Goal: Transaction & Acquisition: Purchase product/service

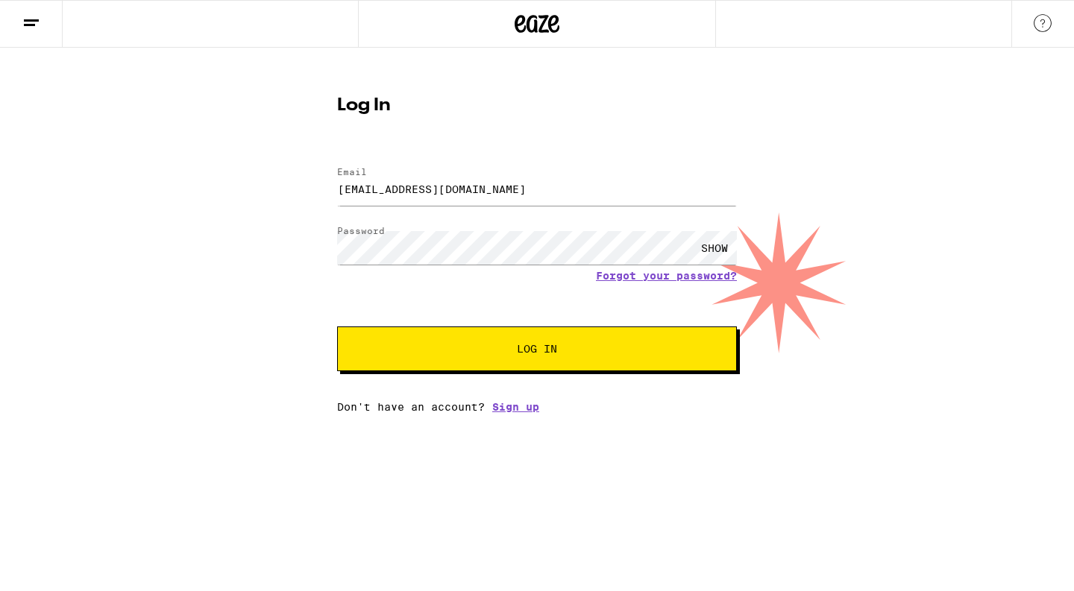
click at [517, 348] on span "Log In" at bounding box center [536, 349] width 279 height 10
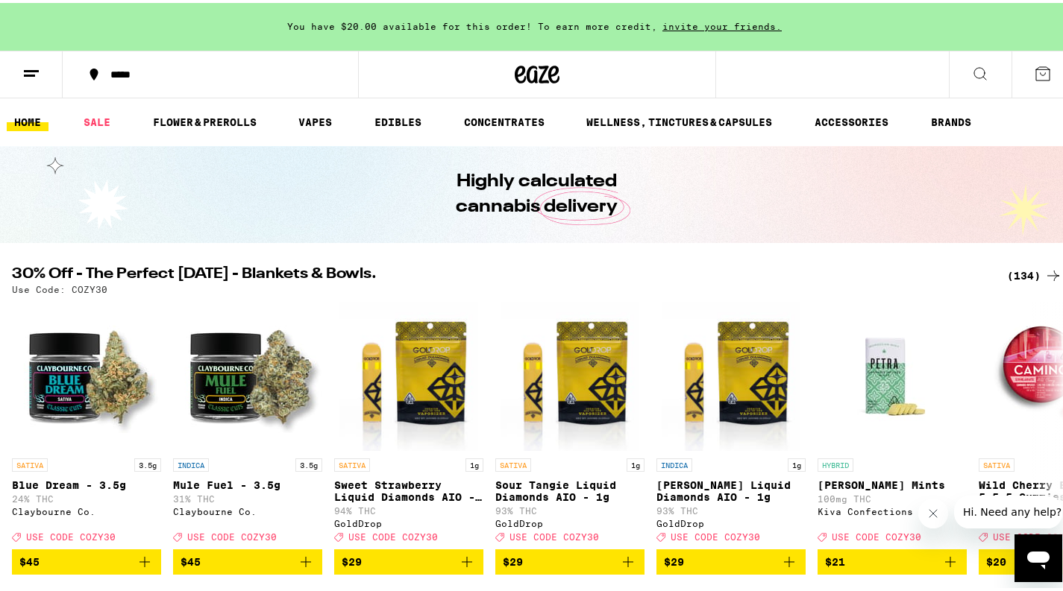
click at [125, 71] on div "*****" at bounding box center [218, 71] width 230 height 10
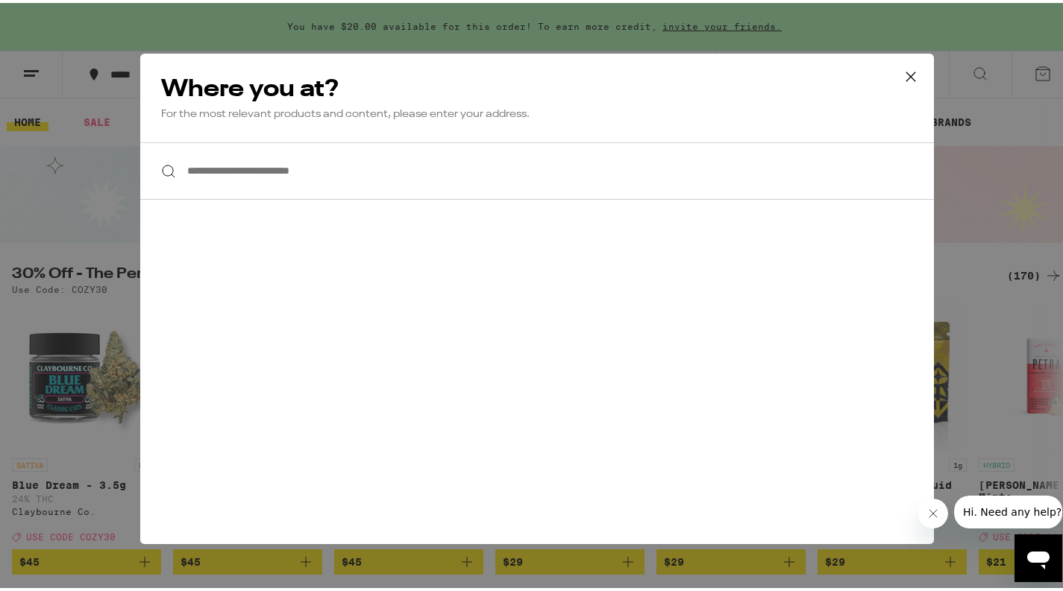
click at [227, 168] on input "**********" at bounding box center [536, 167] width 793 height 57
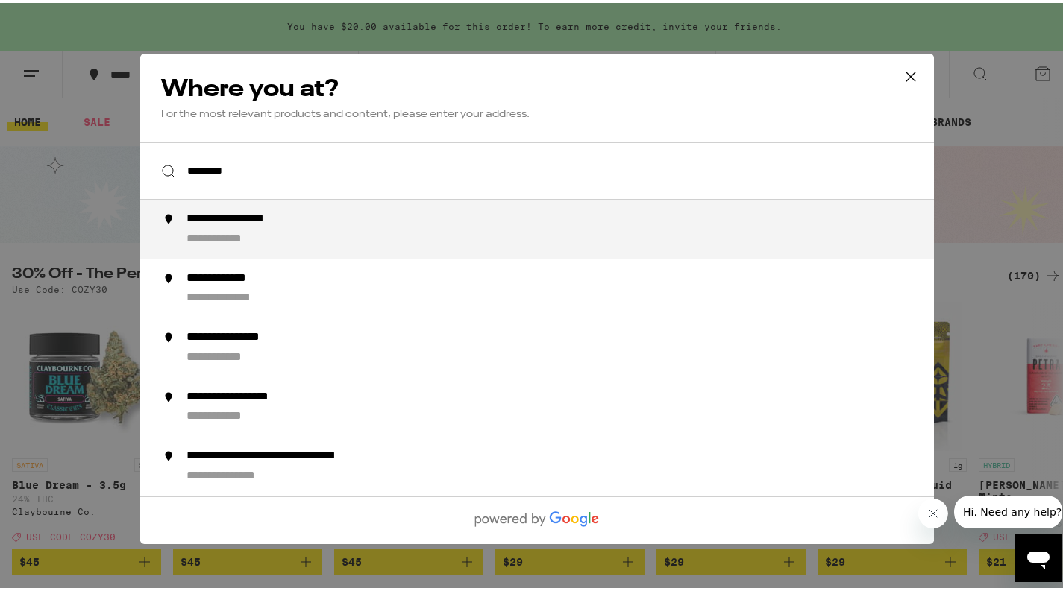
click at [228, 228] on div "**********" at bounding box center [566, 227] width 761 height 36
type input "**********"
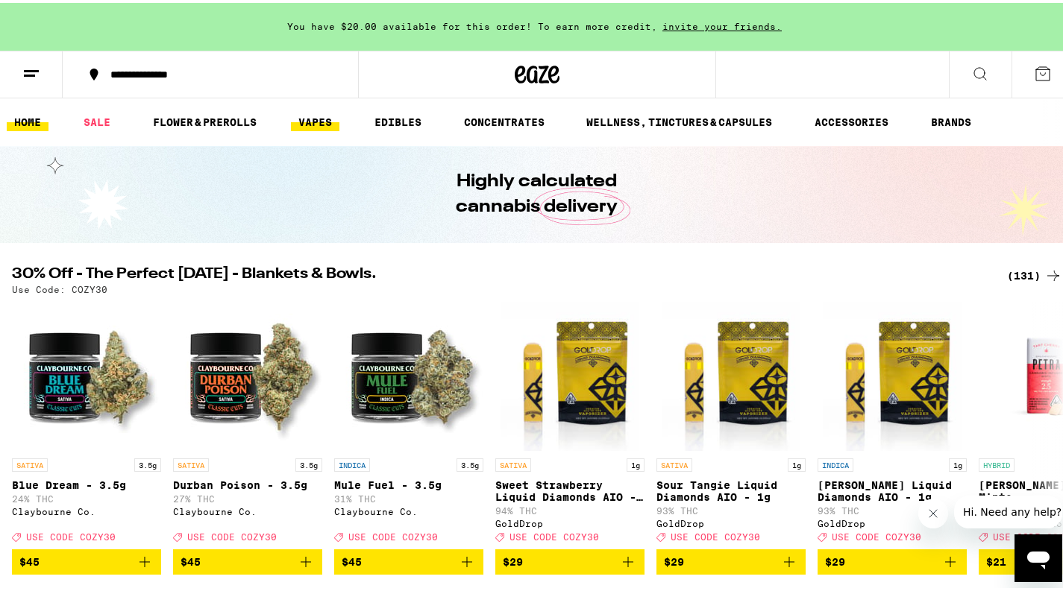
click at [315, 119] on link "VAPES" at bounding box center [315, 119] width 48 height 18
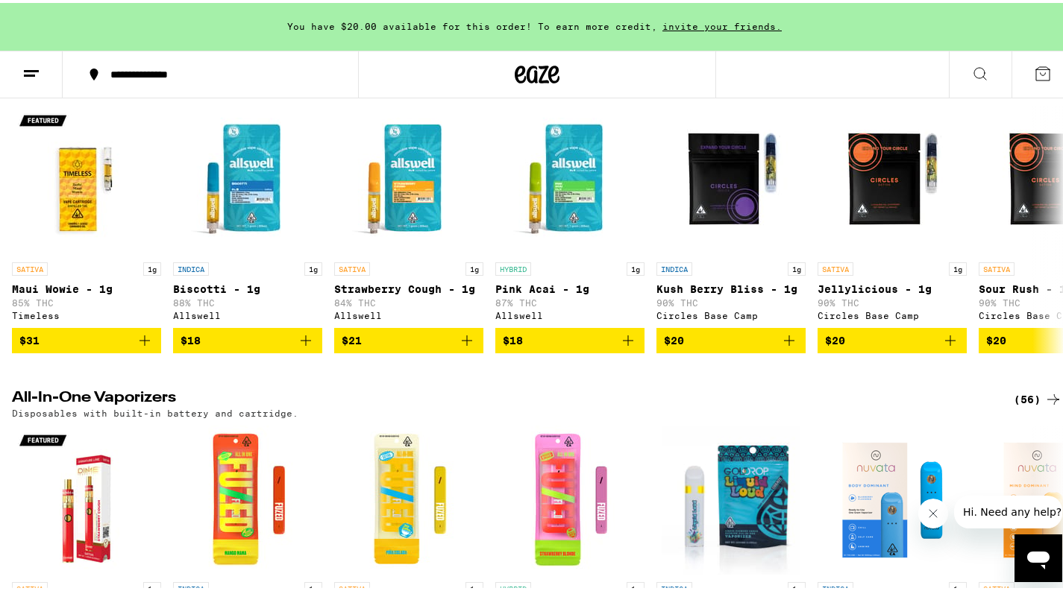
scroll to position [509, 0]
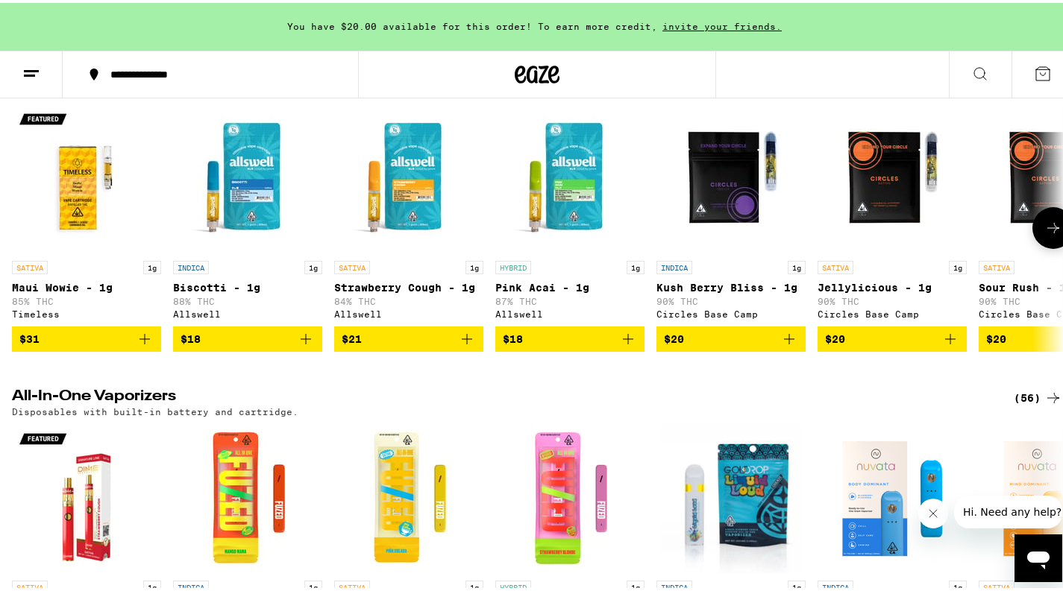
click at [1047, 230] on icon at bounding box center [1053, 225] width 12 height 10
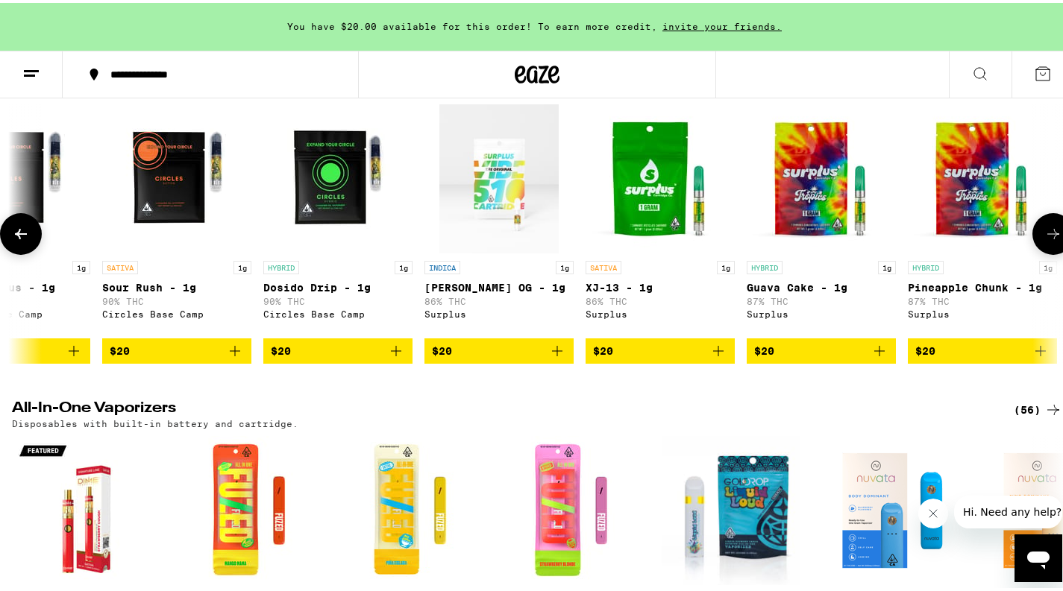
scroll to position [0, 876]
click at [1044, 240] on icon at bounding box center [1053, 231] width 18 height 18
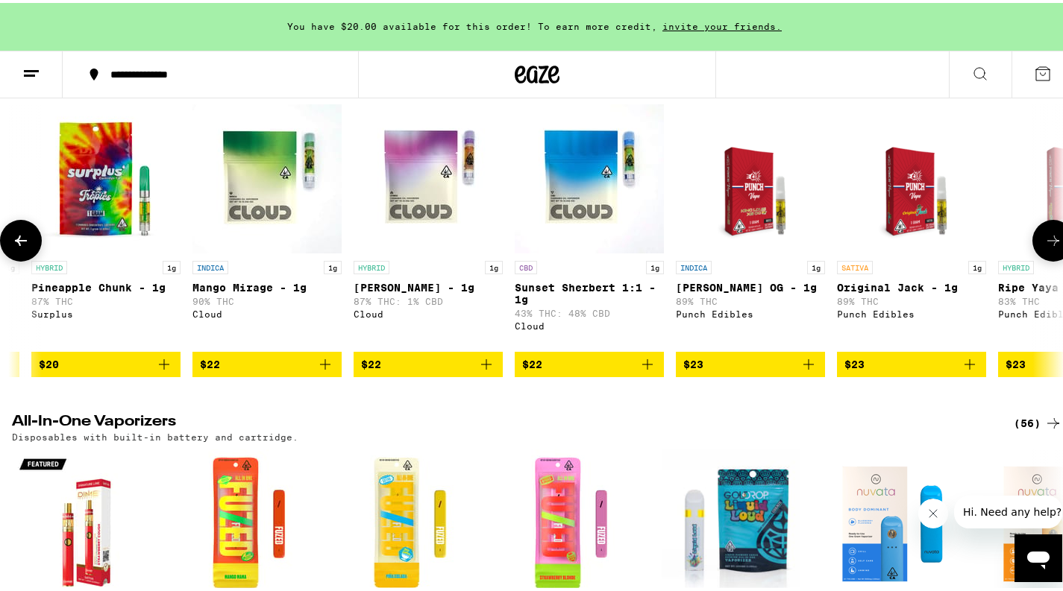
scroll to position [0, 1752]
click at [1041, 245] on button at bounding box center [1053, 238] width 42 height 42
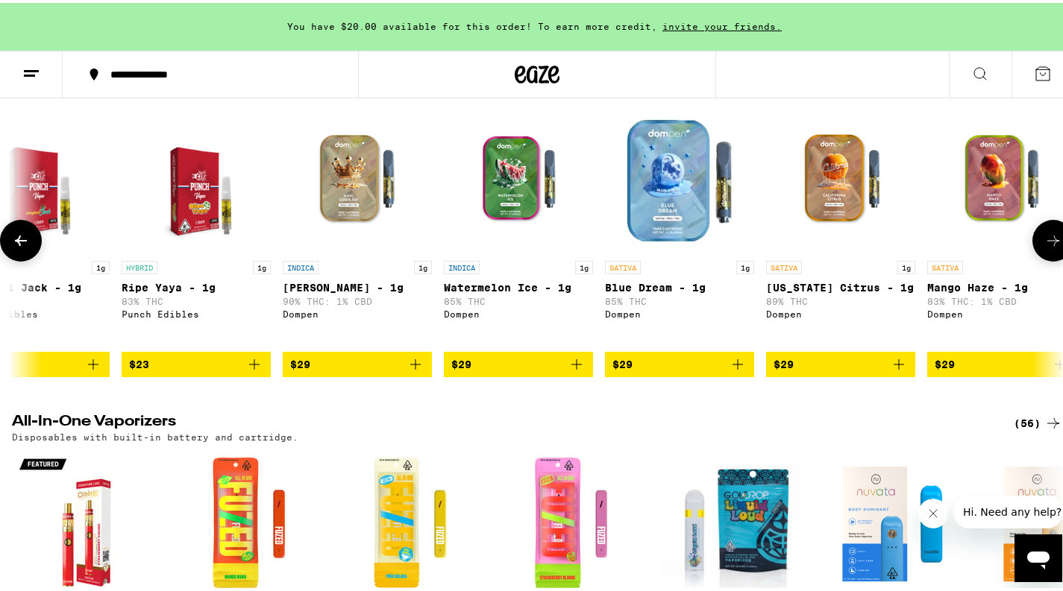
scroll to position [0, 2629]
click at [1041, 245] on button at bounding box center [1053, 238] width 42 height 42
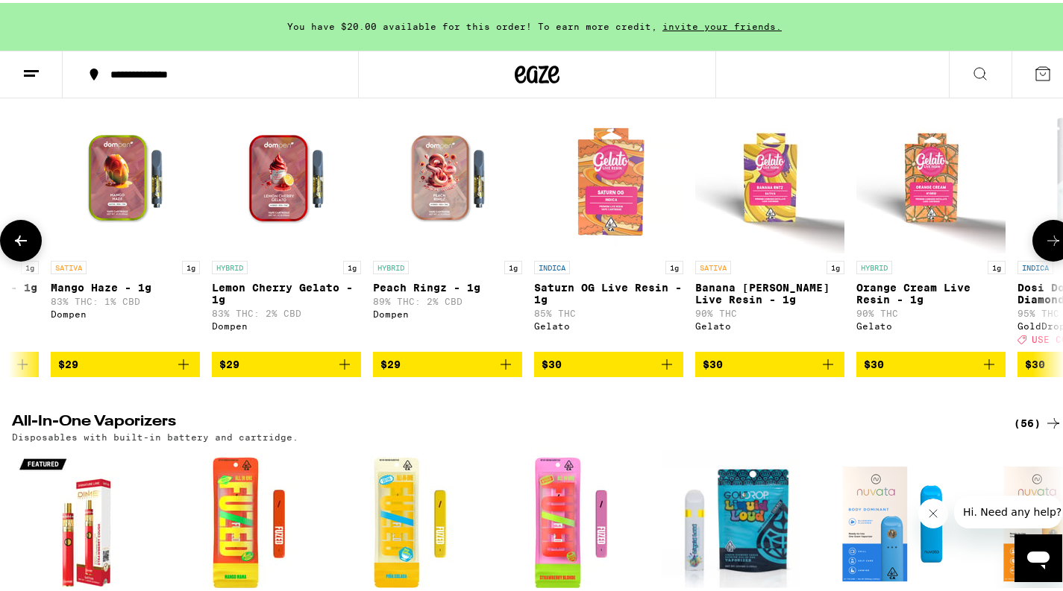
scroll to position [0, 3505]
click at [19, 243] on icon at bounding box center [21, 238] width 12 height 10
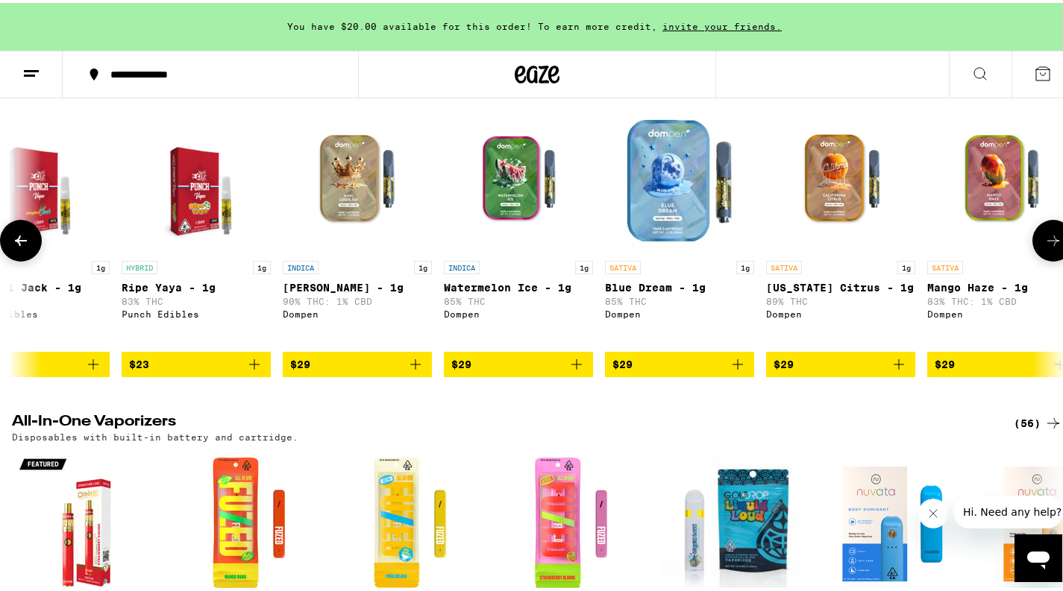
click at [19, 243] on icon at bounding box center [21, 238] width 12 height 10
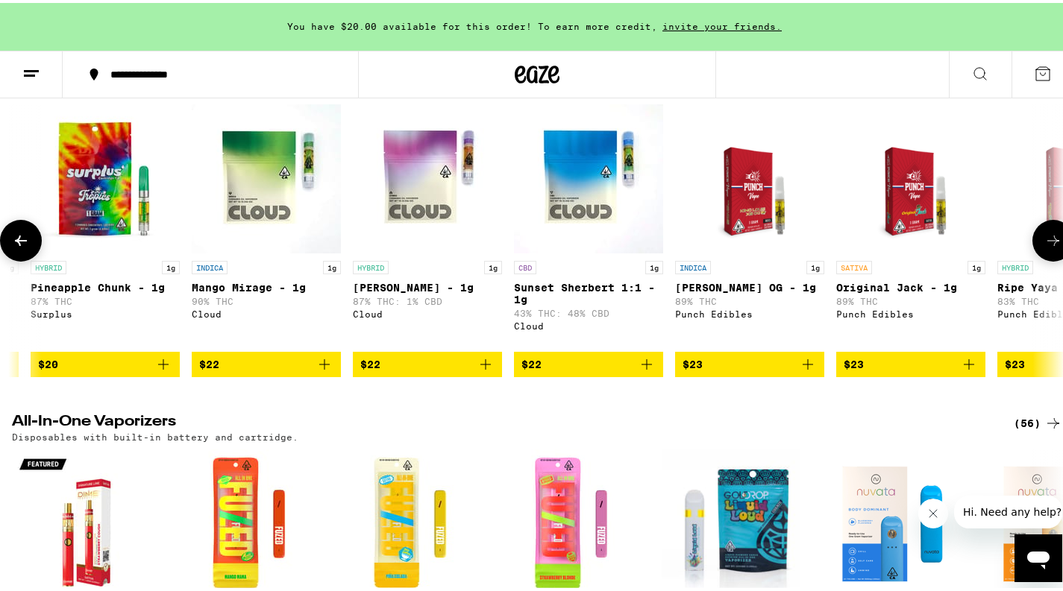
scroll to position [0, 1752]
click at [25, 247] on icon at bounding box center [21, 238] width 18 height 18
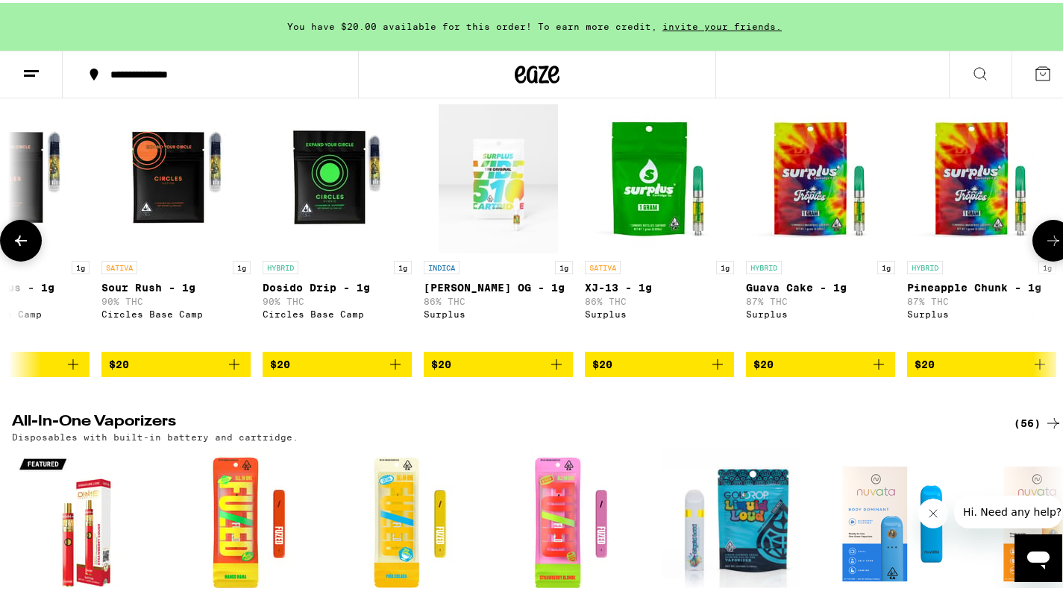
scroll to position [0, 876]
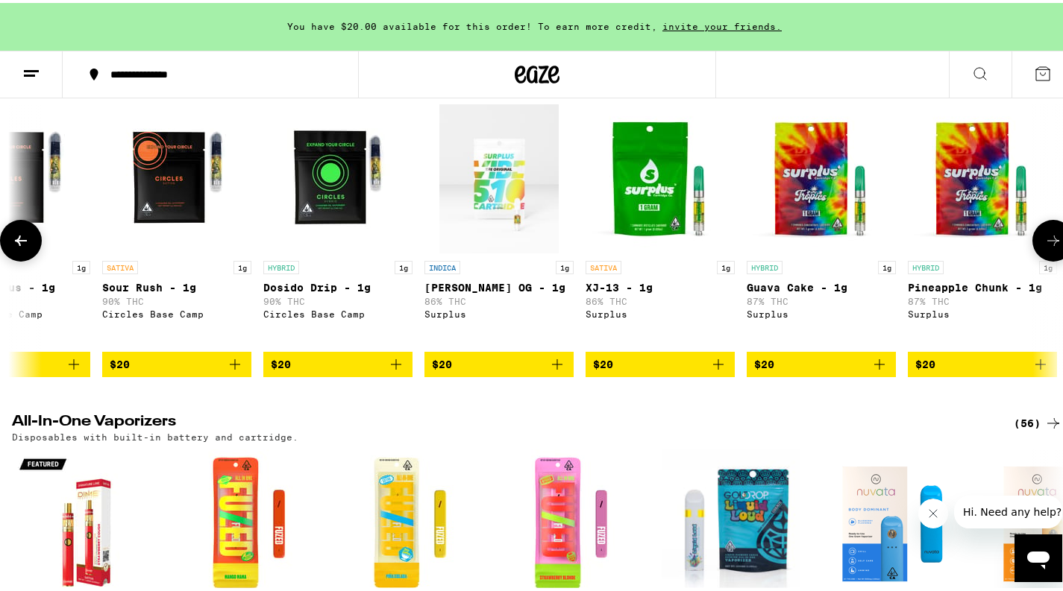
click at [396, 367] on icon "Add to bag" at bounding box center [396, 361] width 10 height 10
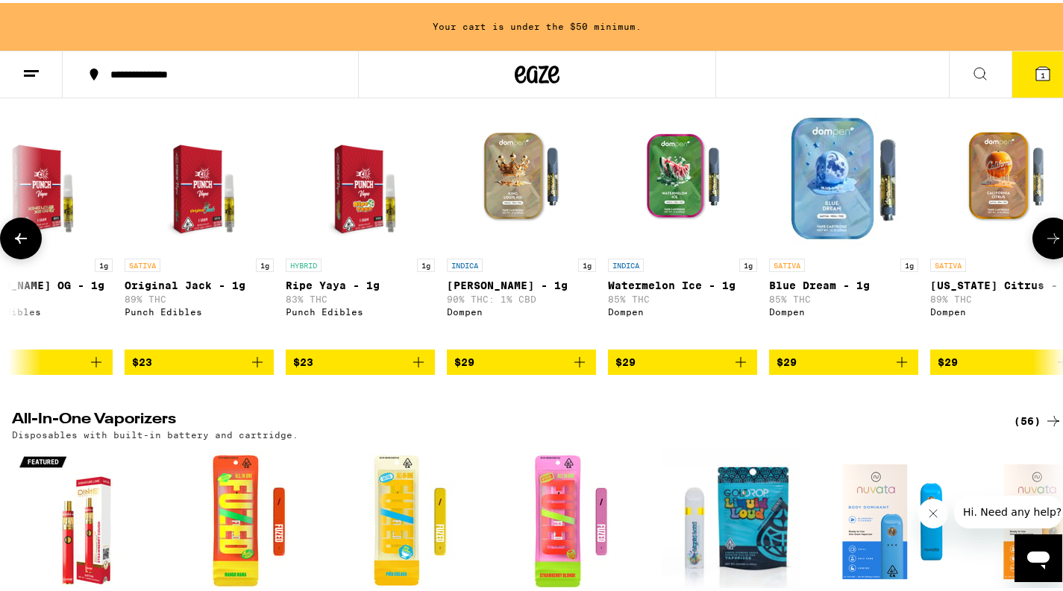
scroll to position [0, 2461]
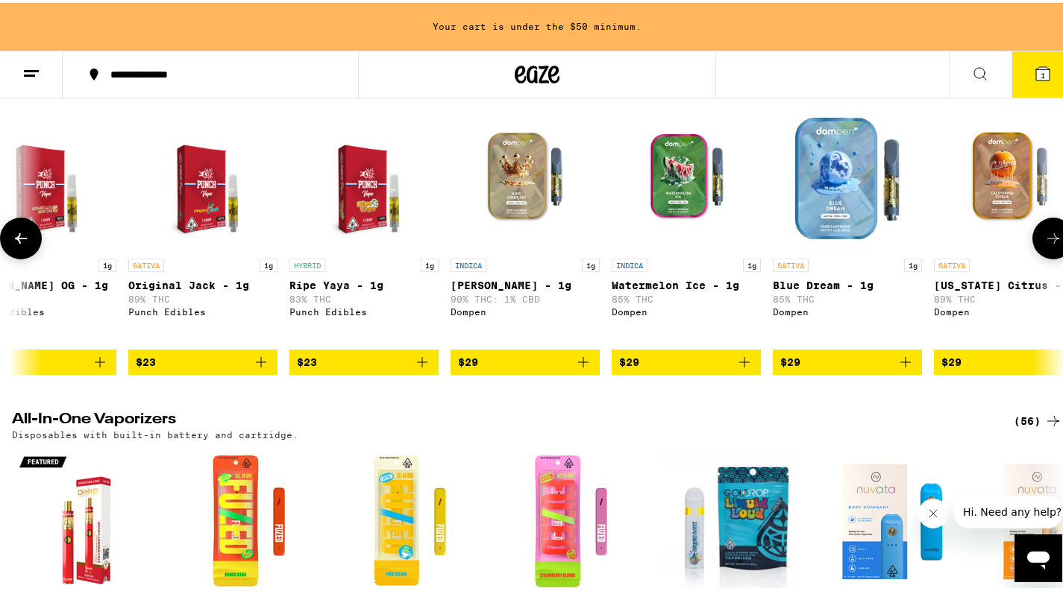
click at [263, 368] on icon "Add to bag" at bounding box center [261, 359] width 18 height 18
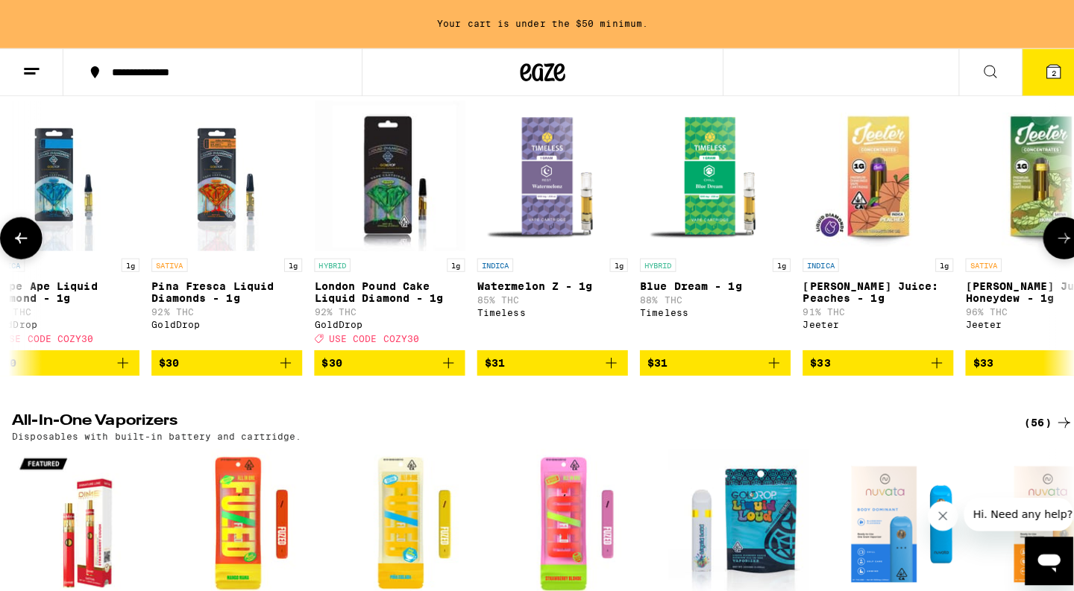
scroll to position [0, 4679]
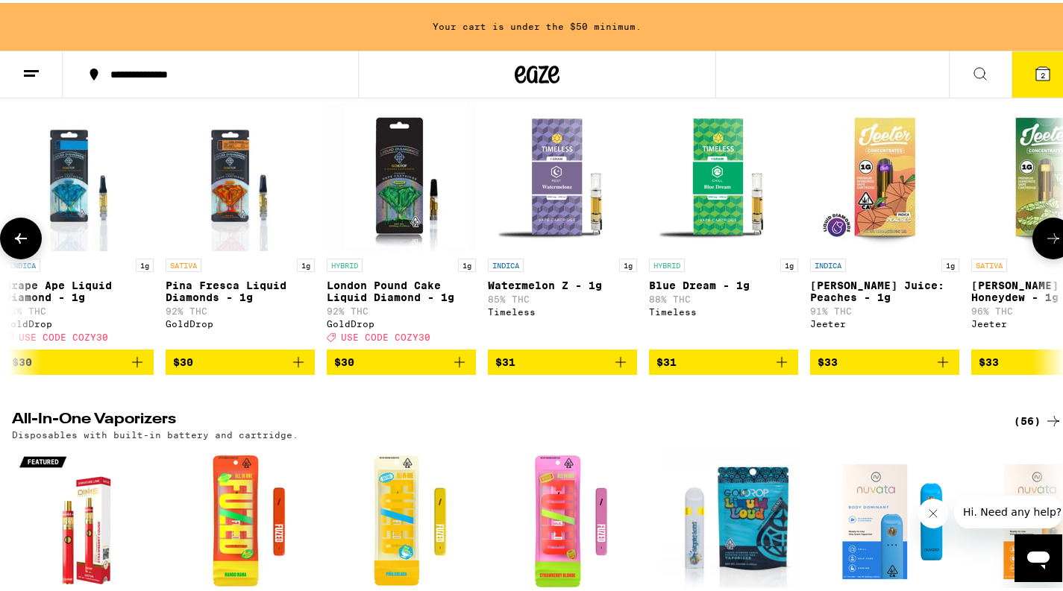
click at [280, 368] on span "$30" at bounding box center [240, 359] width 134 height 18
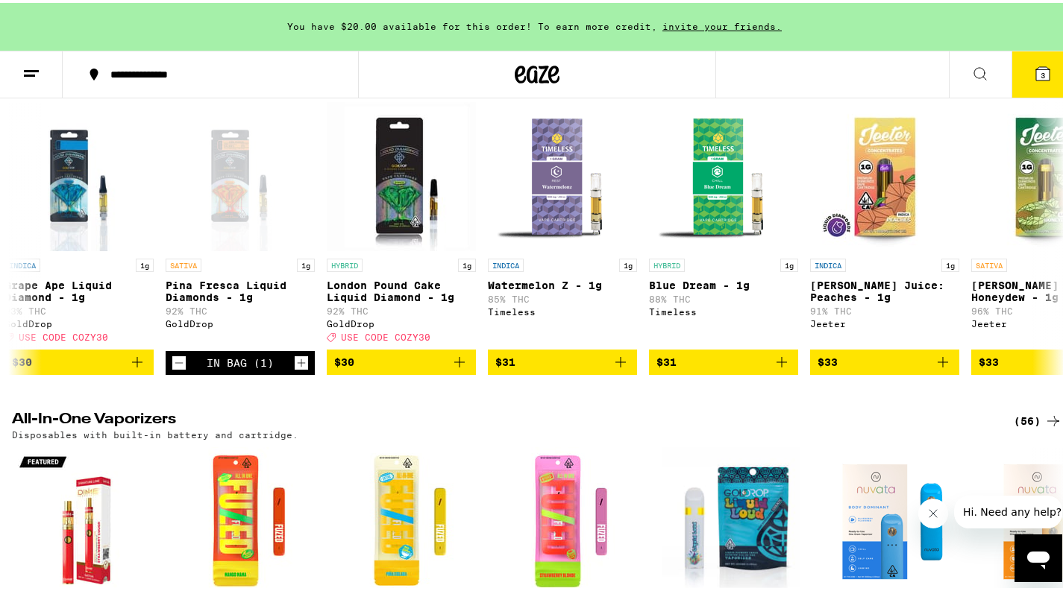
click at [1036, 77] on icon at bounding box center [1042, 70] width 13 height 13
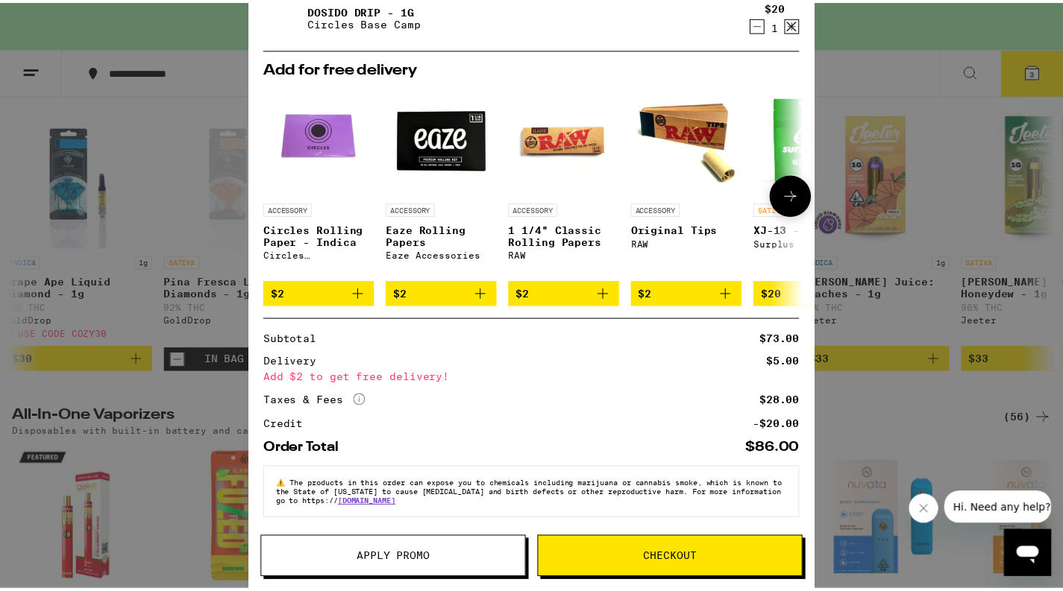
scroll to position [239, 0]
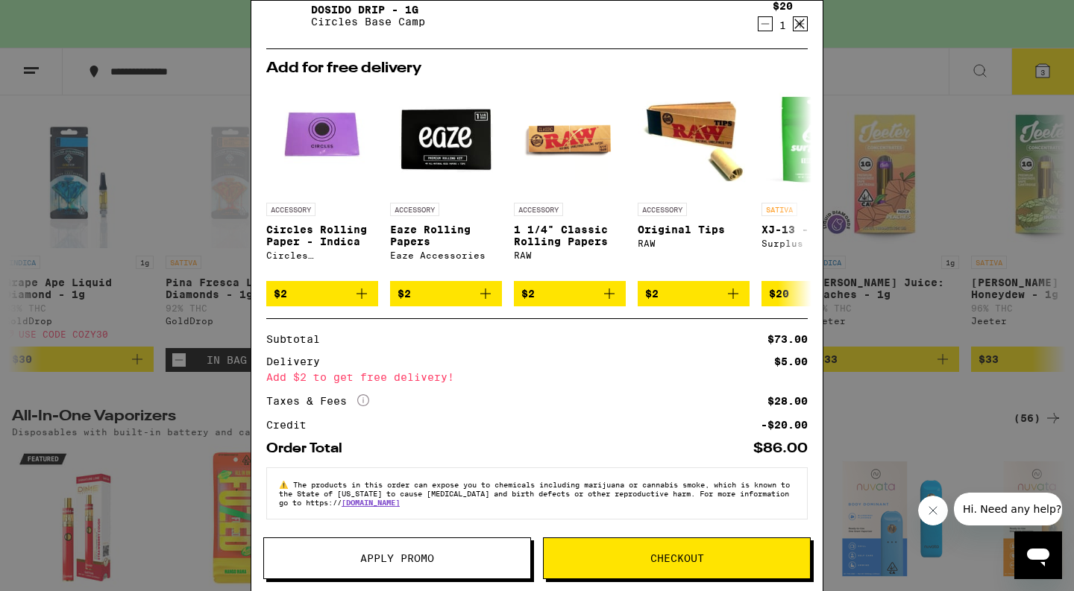
click at [805, 25] on icon at bounding box center [799, 24] width 22 height 22
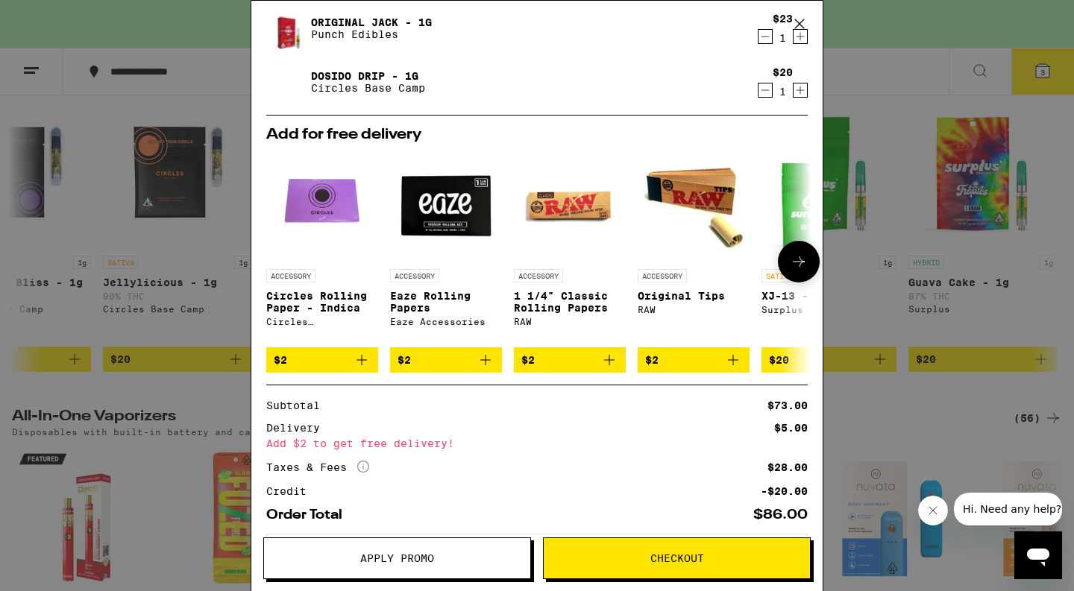
scroll to position [239, 0]
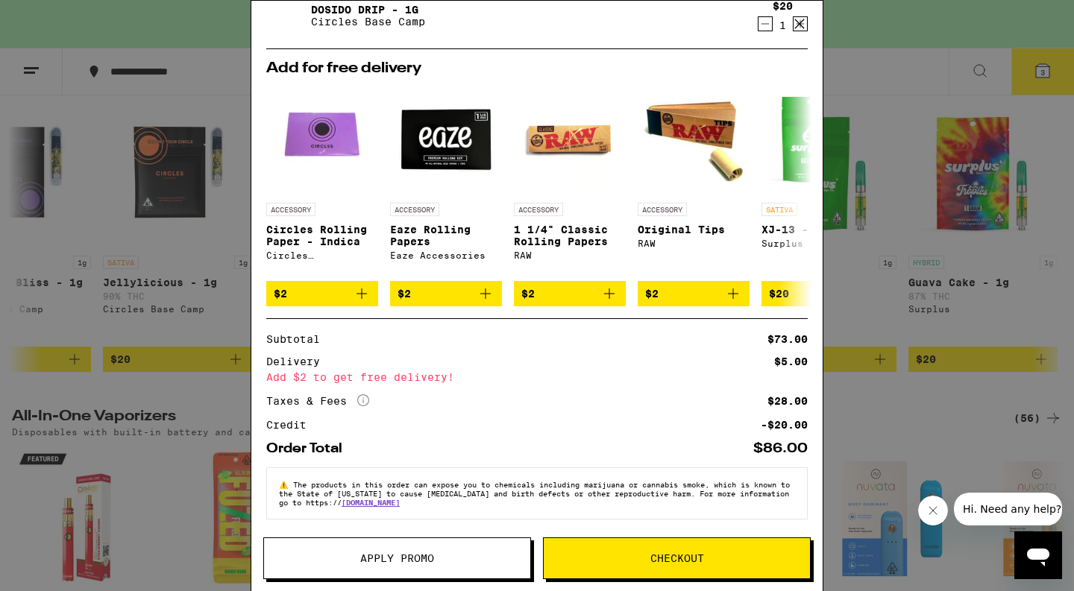
click at [702, 559] on span "Checkout" at bounding box center [677, 558] width 54 height 10
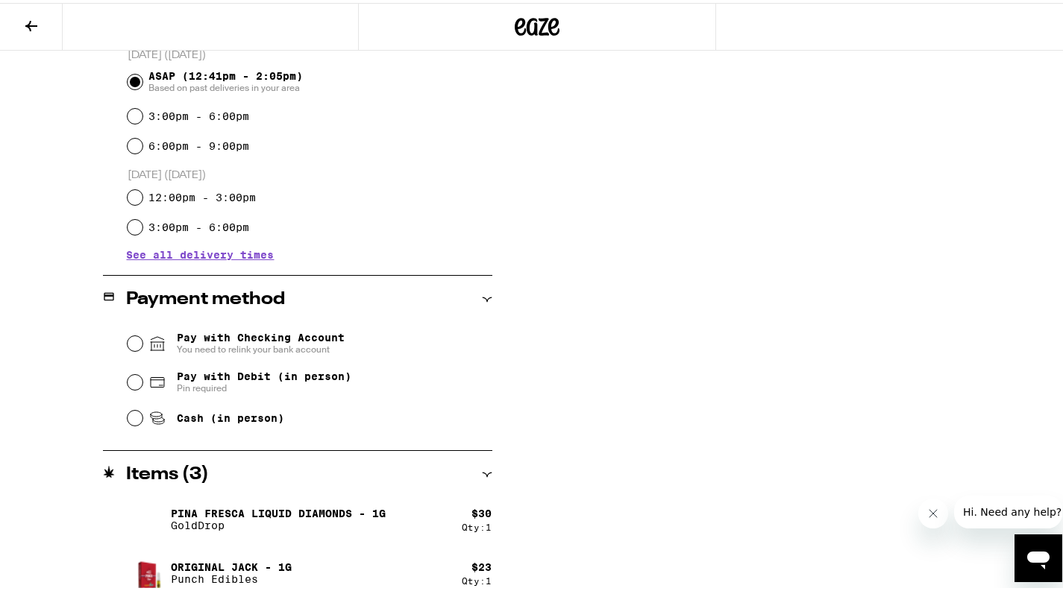
scroll to position [427, 0]
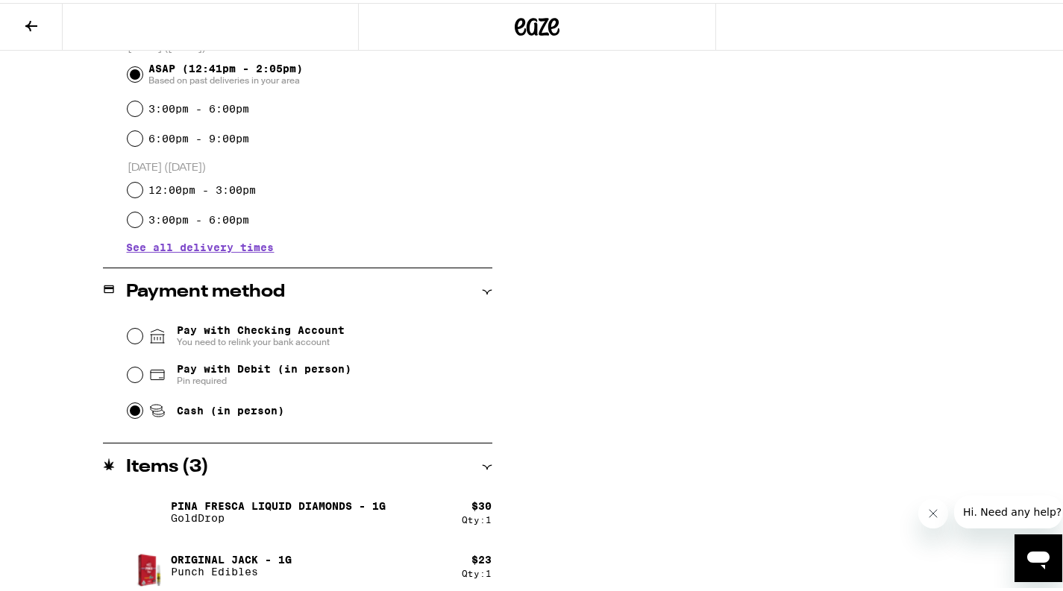
click at [130, 412] on input "Cash (in person)" at bounding box center [135, 407] width 15 height 15
radio input "true"
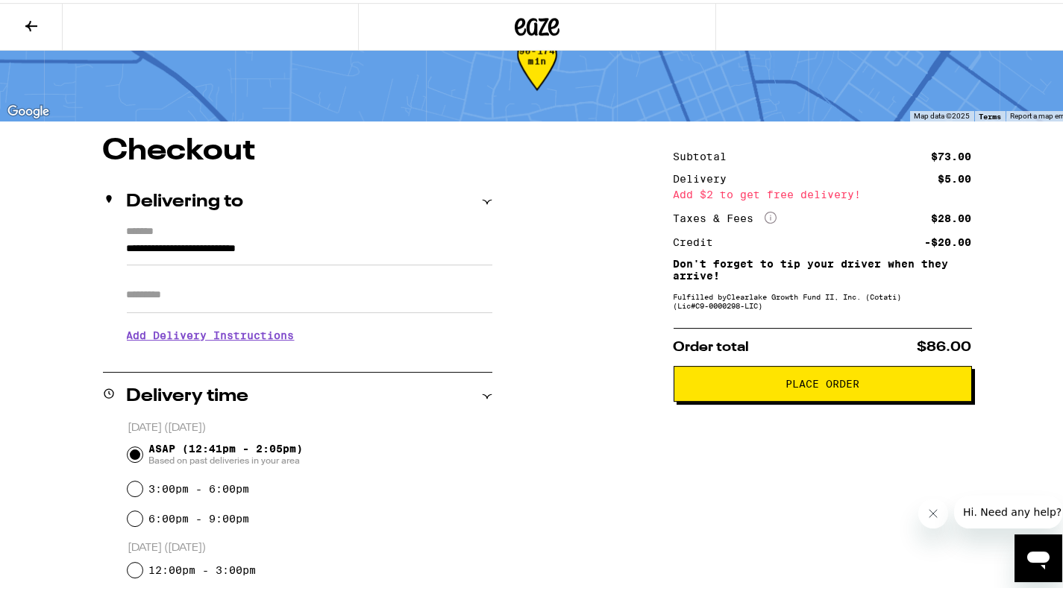
scroll to position [48, 0]
click at [821, 386] on span "Place Order" at bounding box center [822, 380] width 74 height 10
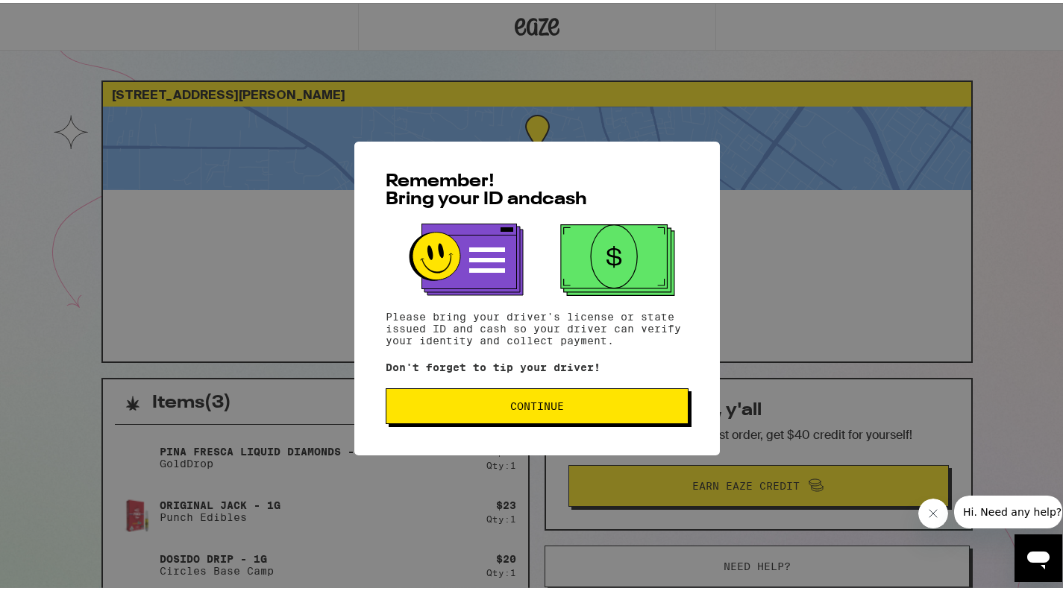
click at [559, 403] on span "Continue" at bounding box center [536, 403] width 277 height 10
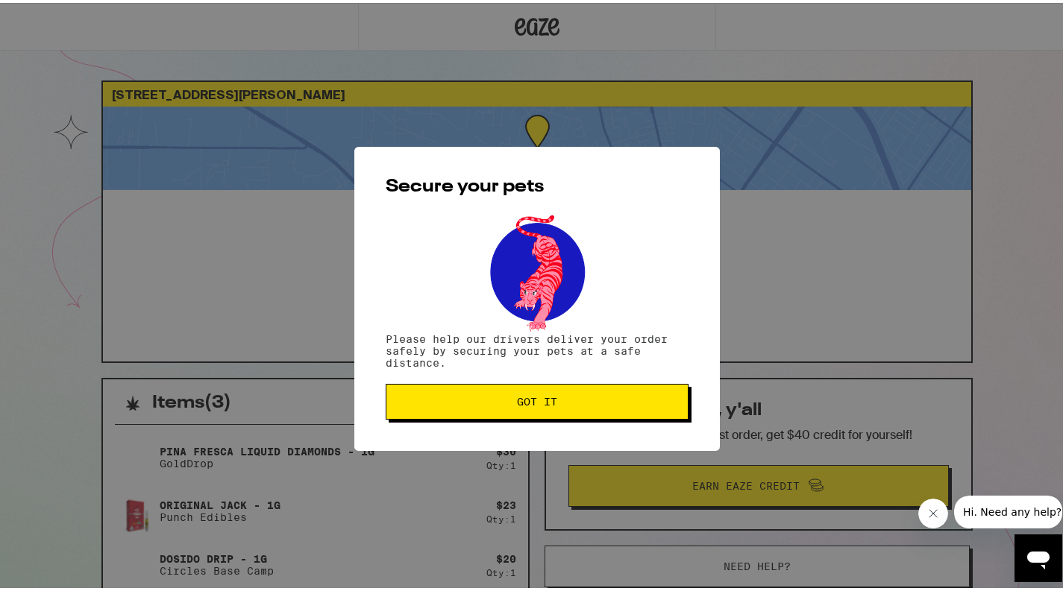
click at [559, 403] on span "Got it" at bounding box center [536, 399] width 277 height 10
